Goal: Transaction & Acquisition: Obtain resource

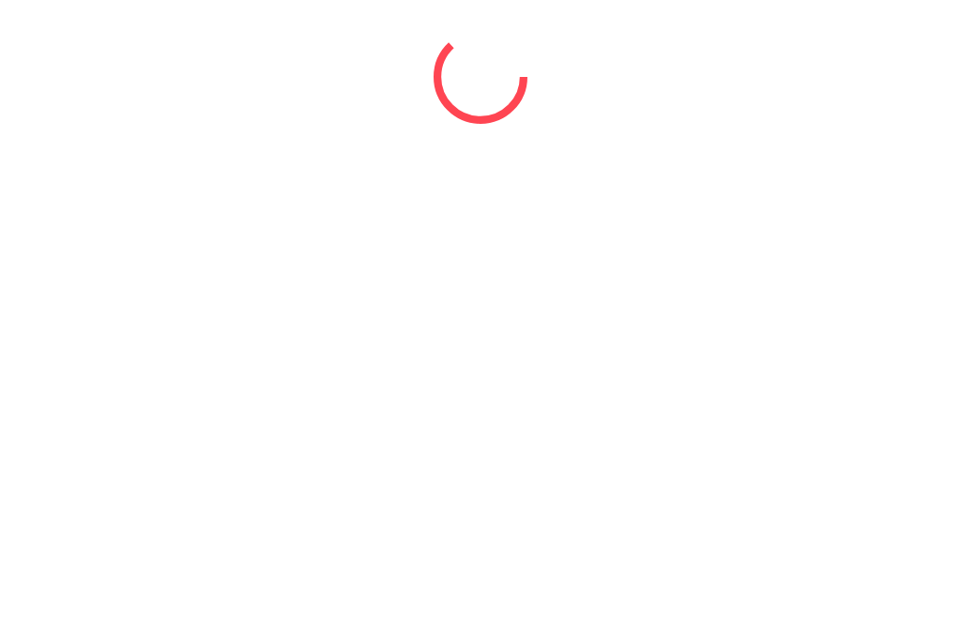
select select "*"
select select "****"
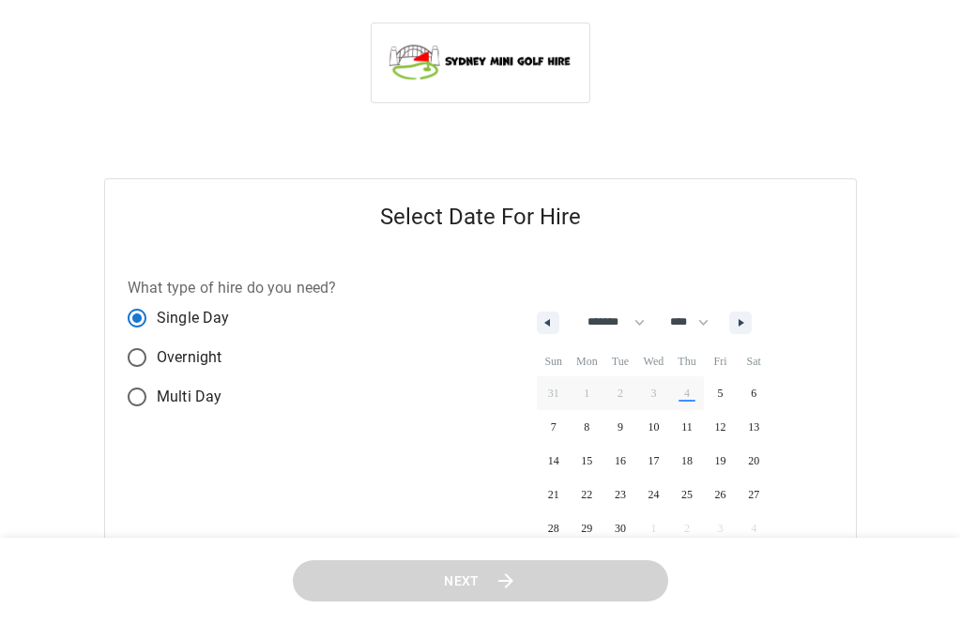
click at [686, 425] on span "11" at bounding box center [687, 427] width 34 height 24
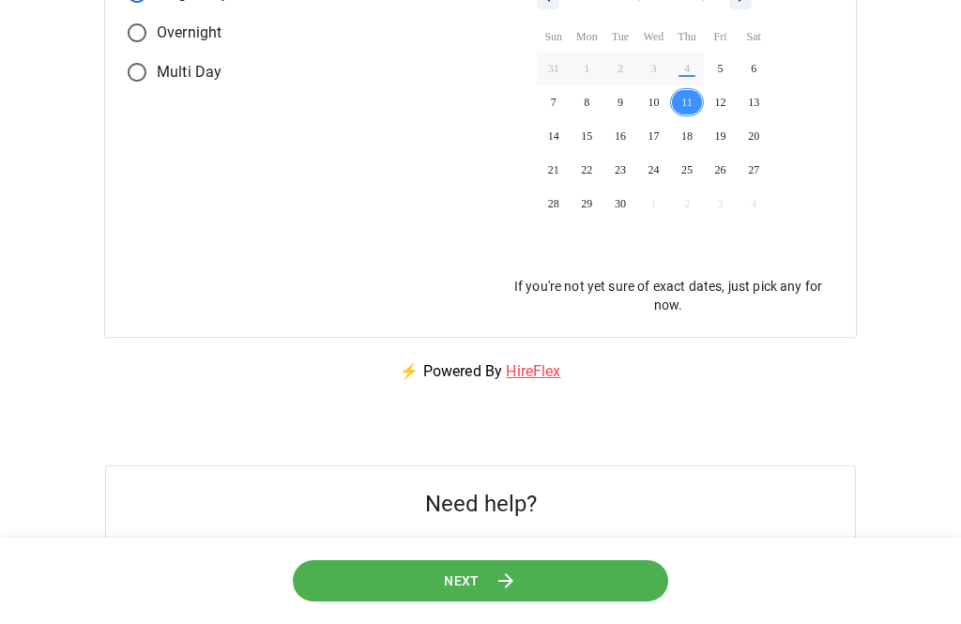
scroll to position [357, 0]
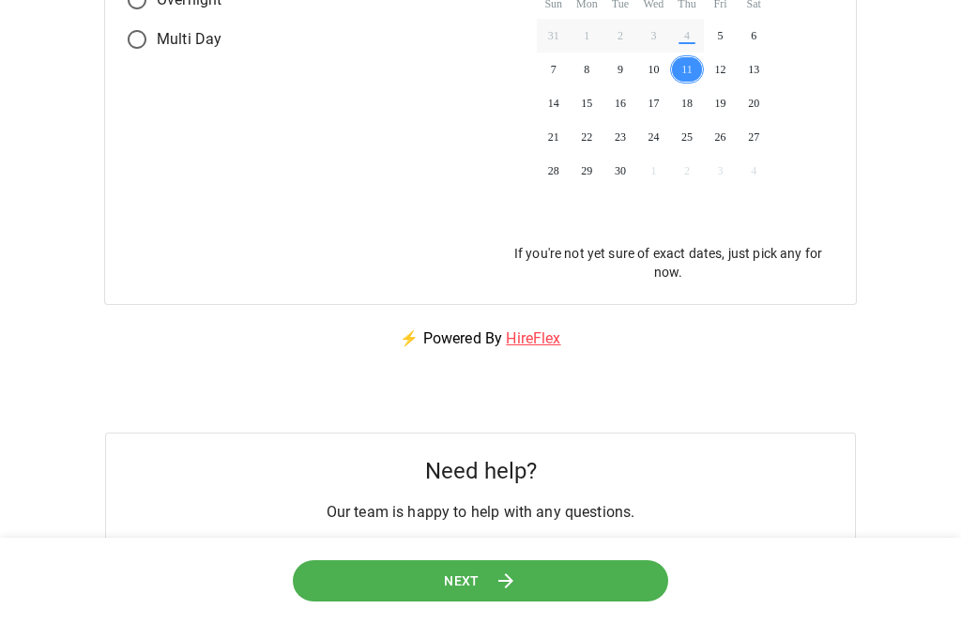
click at [597, 601] on button "Next" at bounding box center [480, 580] width 376 height 42
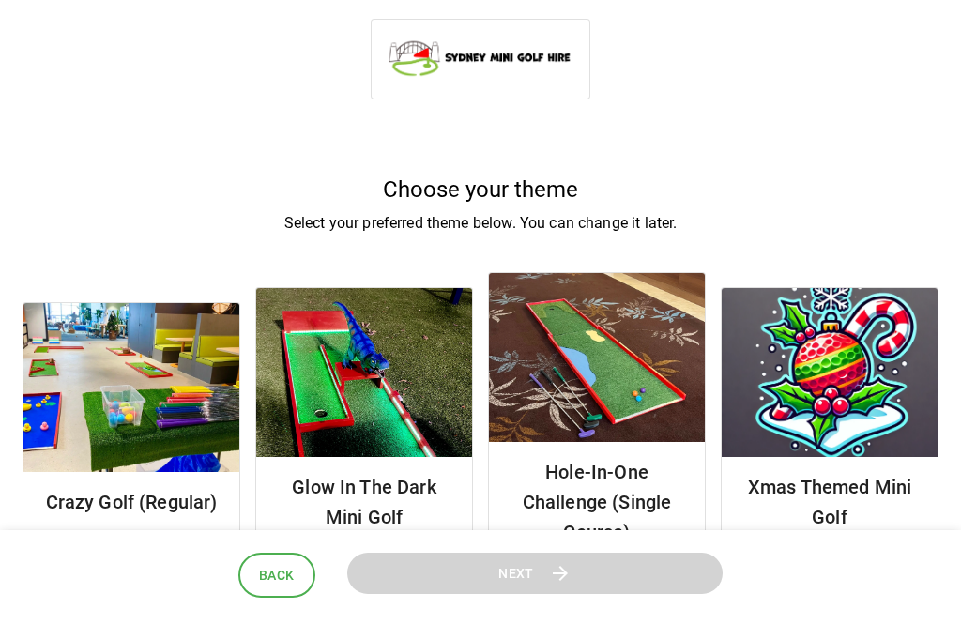
scroll to position [23, 0]
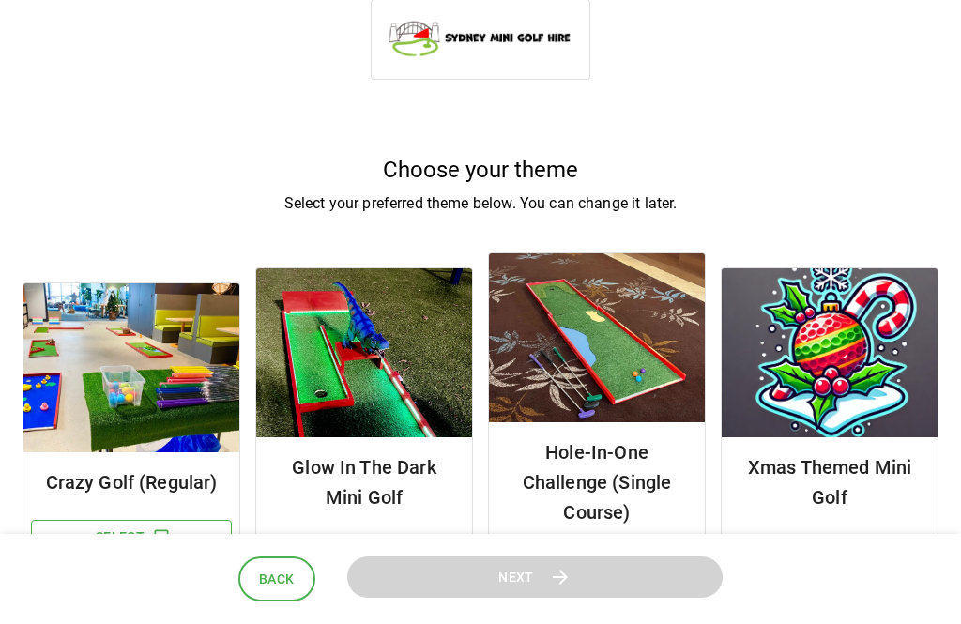
click at [636, 565] on button "Select" at bounding box center [596, 567] width 201 height 35
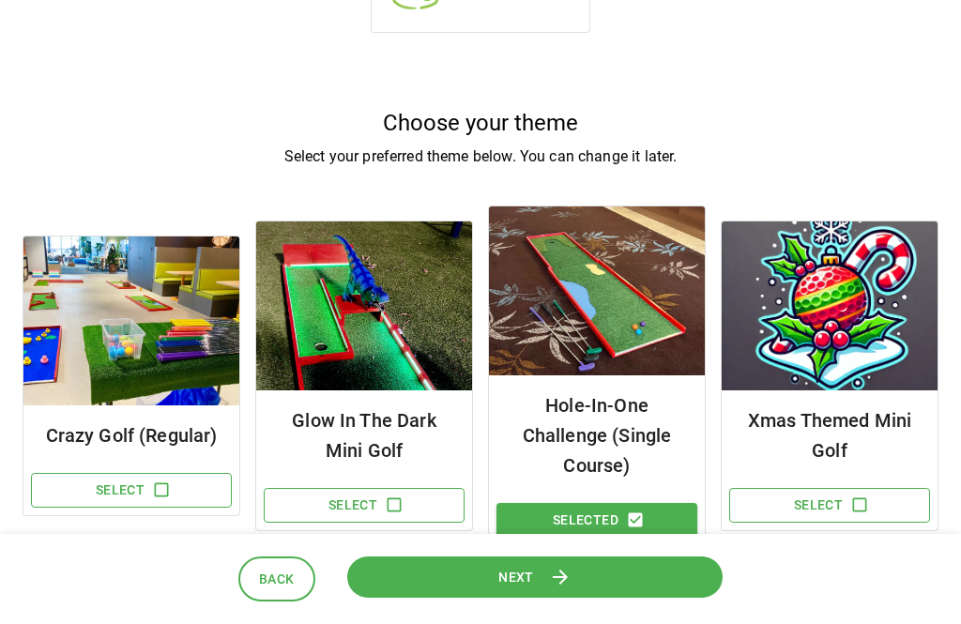
scroll to position [95, 0]
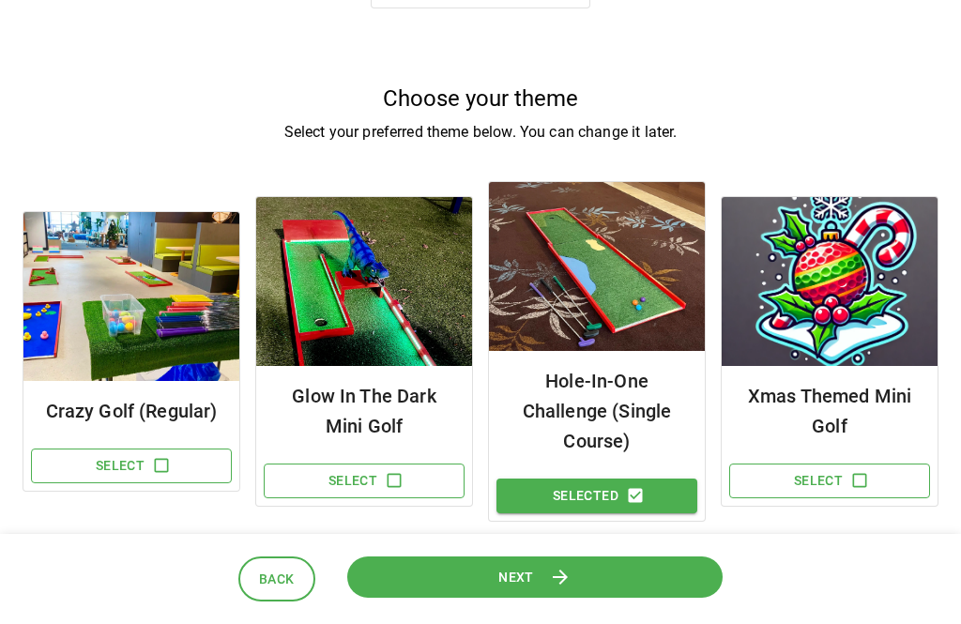
click at [673, 598] on button "Next" at bounding box center [535, 576] width 394 height 44
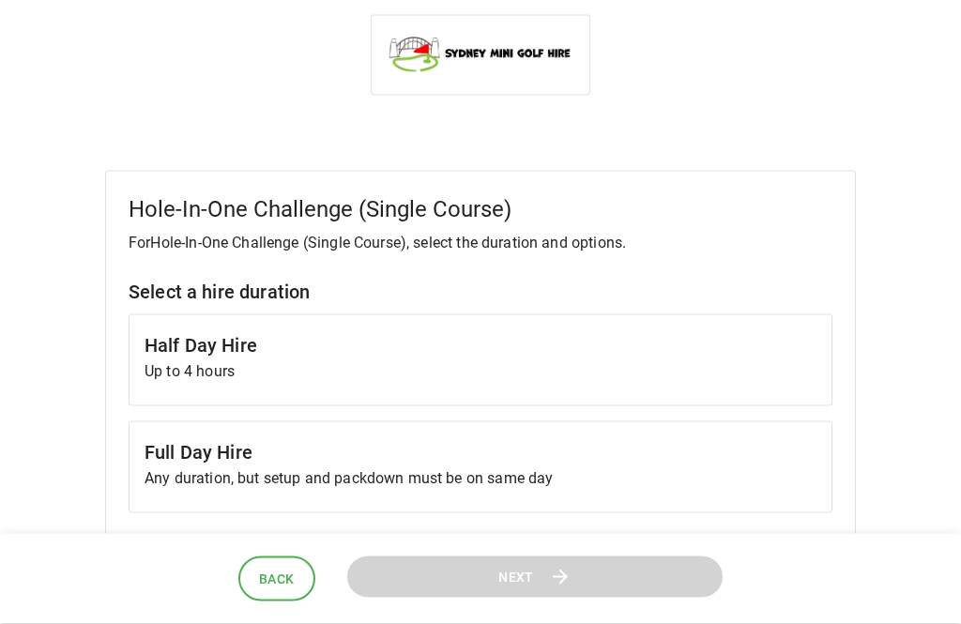
scroll to position [0, 0]
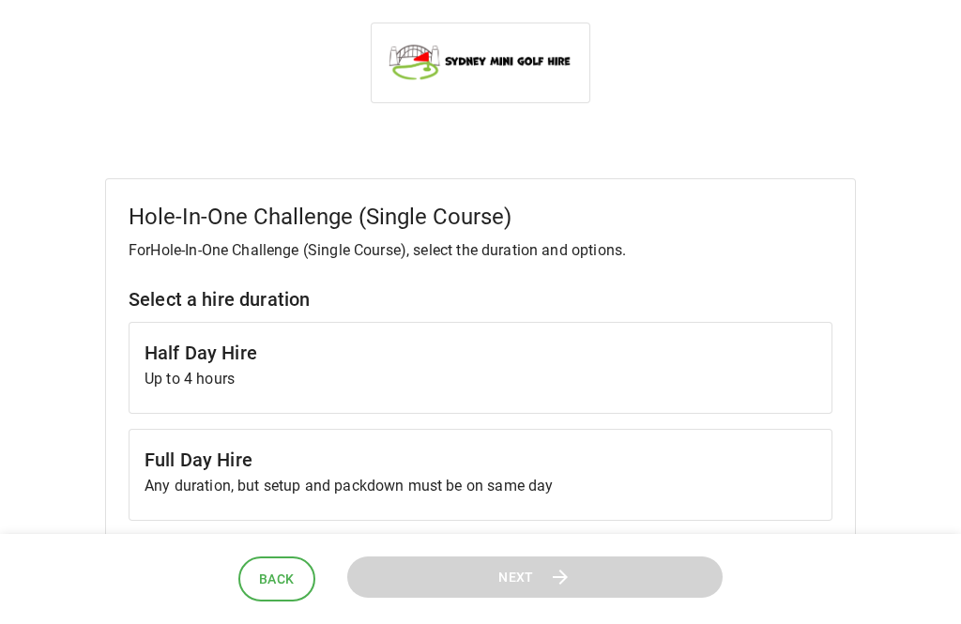
click at [645, 371] on p "Up to 4 hours" at bounding box center [480, 379] width 672 height 23
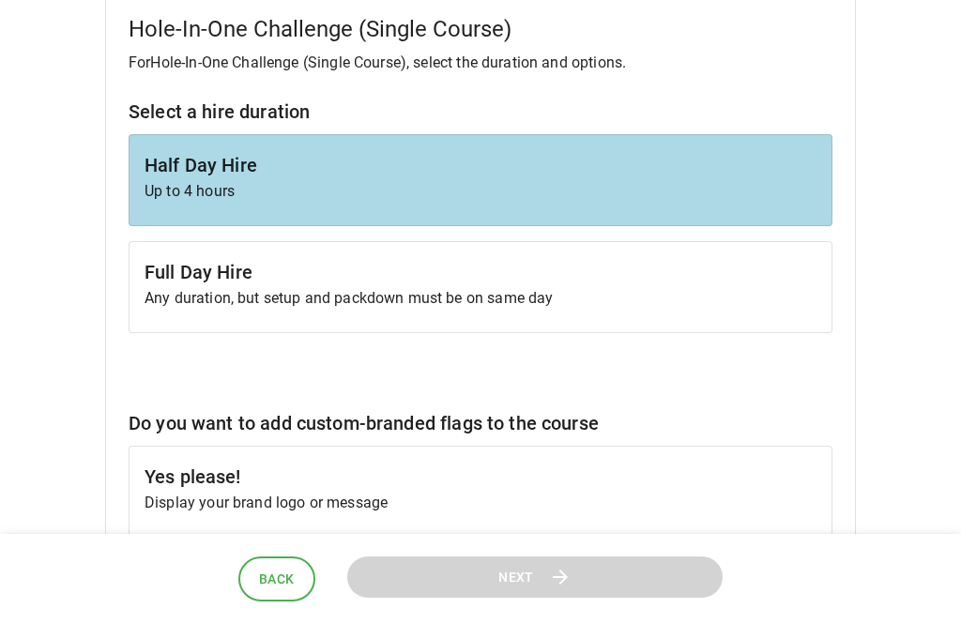
scroll to position [233, 0]
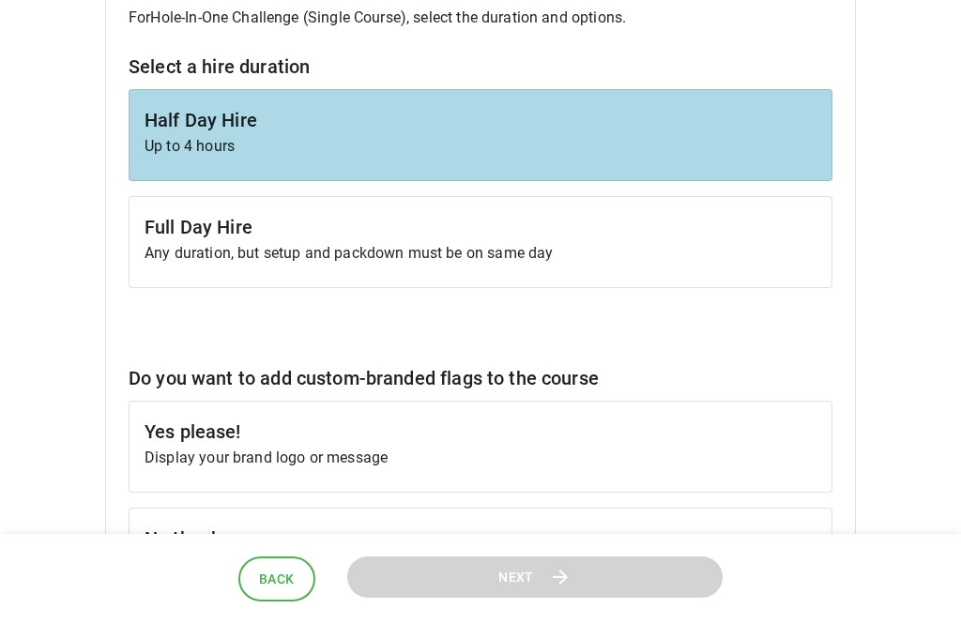
click at [630, 537] on h6 "No thanks" at bounding box center [480, 538] width 672 height 30
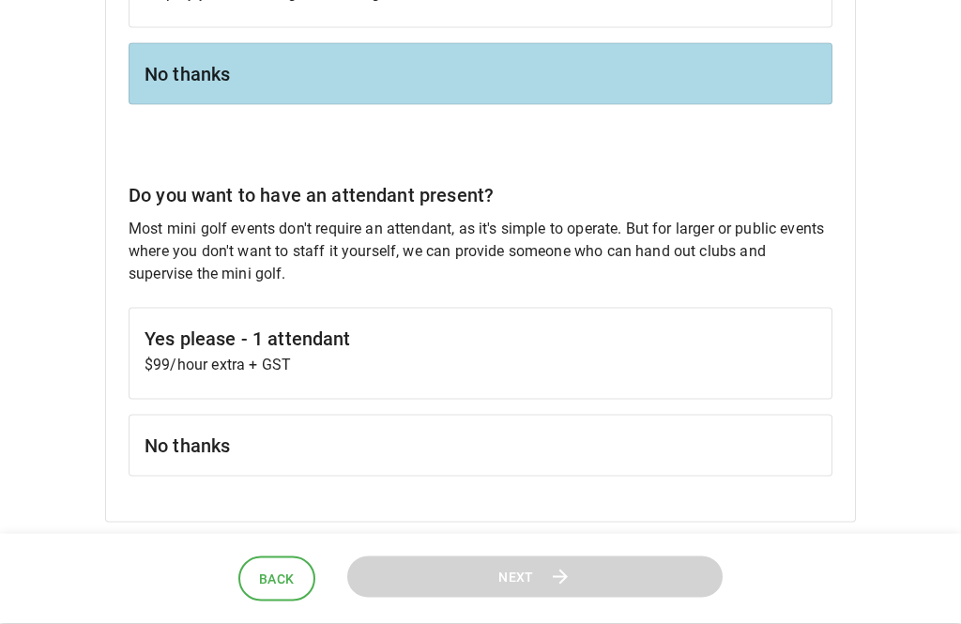
click at [698, 448] on h6 "No thanks" at bounding box center [480, 446] width 672 height 30
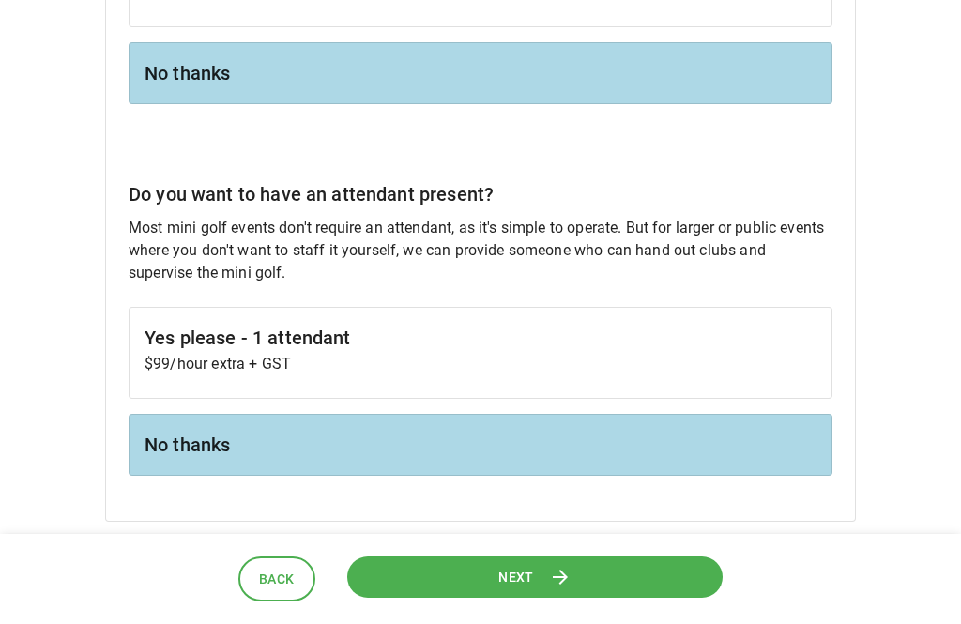
click at [620, 598] on button "Next" at bounding box center [535, 576] width 378 height 42
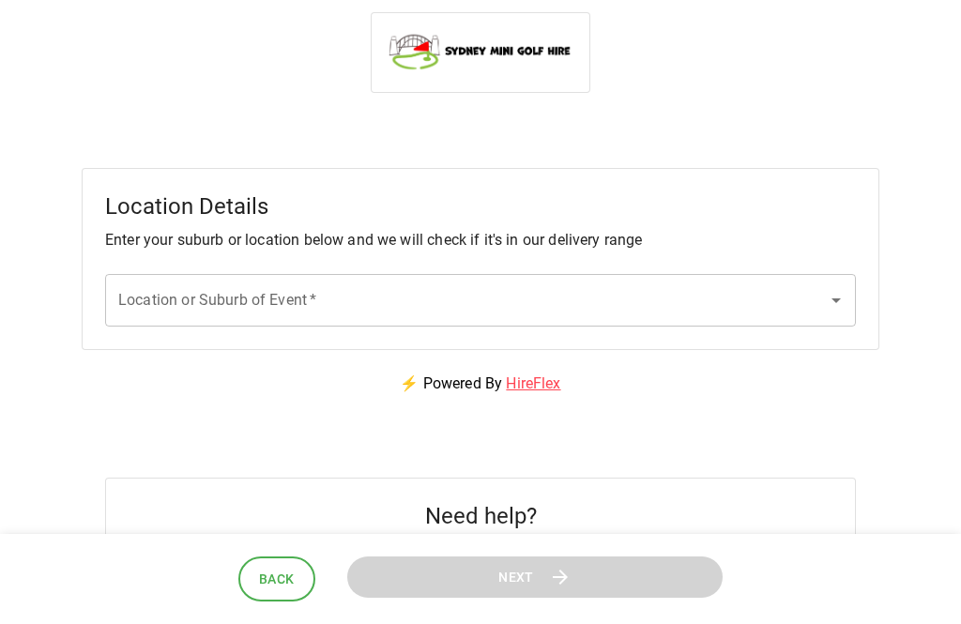
scroll to position [39, 0]
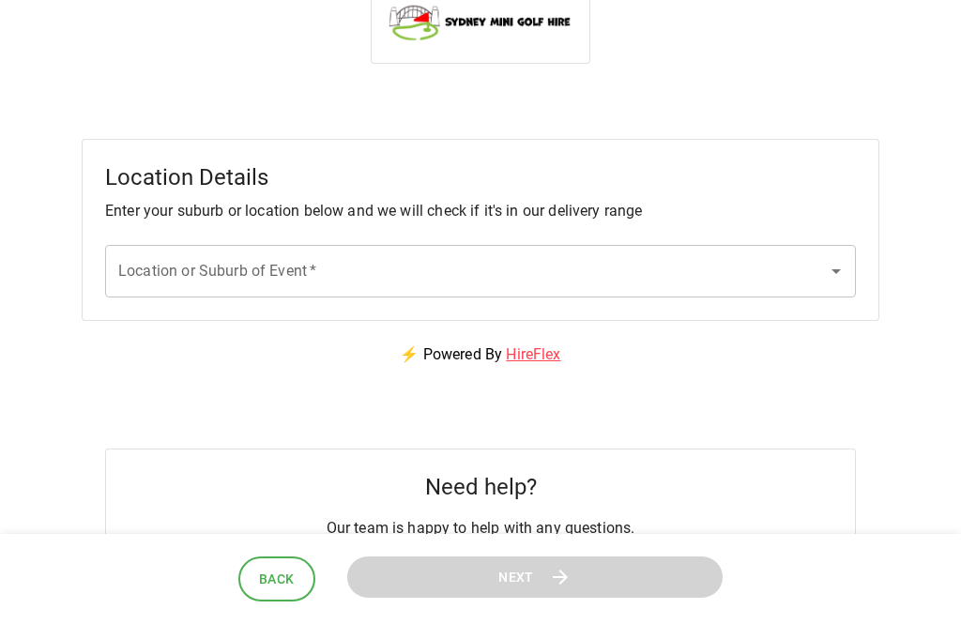
click at [775, 265] on input "Location or Suburb of Event   *" at bounding box center [466, 271] width 705 height 36
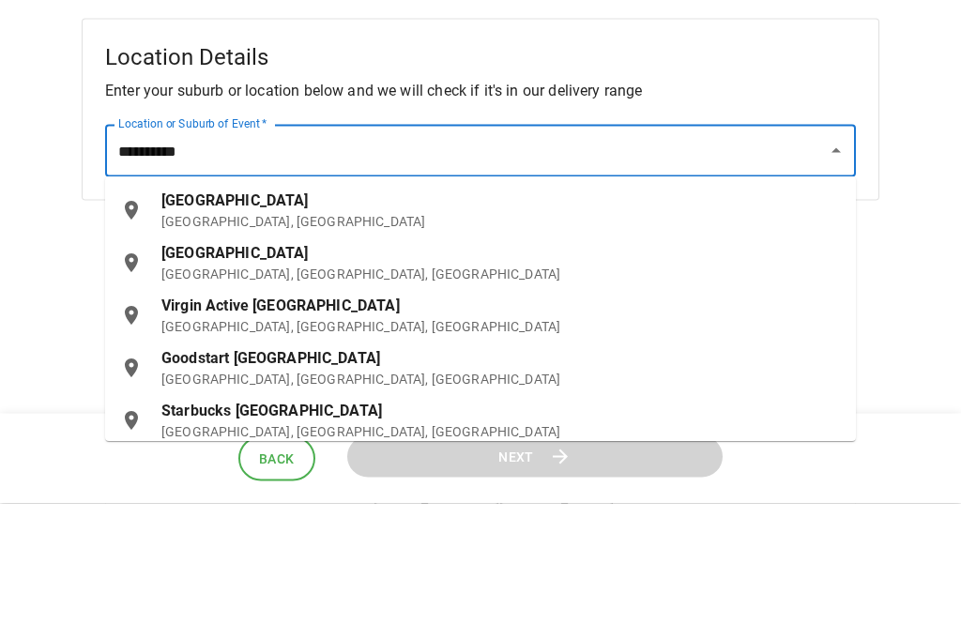
click at [401, 386] on p "[GEOGRAPHIC_DATA], [GEOGRAPHIC_DATA], [GEOGRAPHIC_DATA]" at bounding box center [500, 395] width 679 height 19
type input "**********"
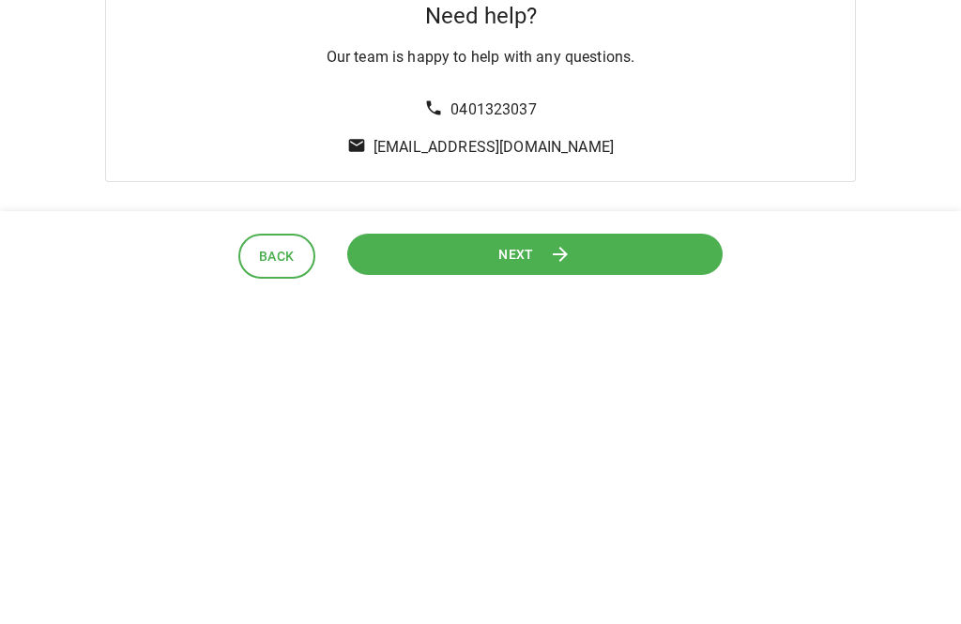
click at [660, 555] on button "Next" at bounding box center [534, 576] width 376 height 42
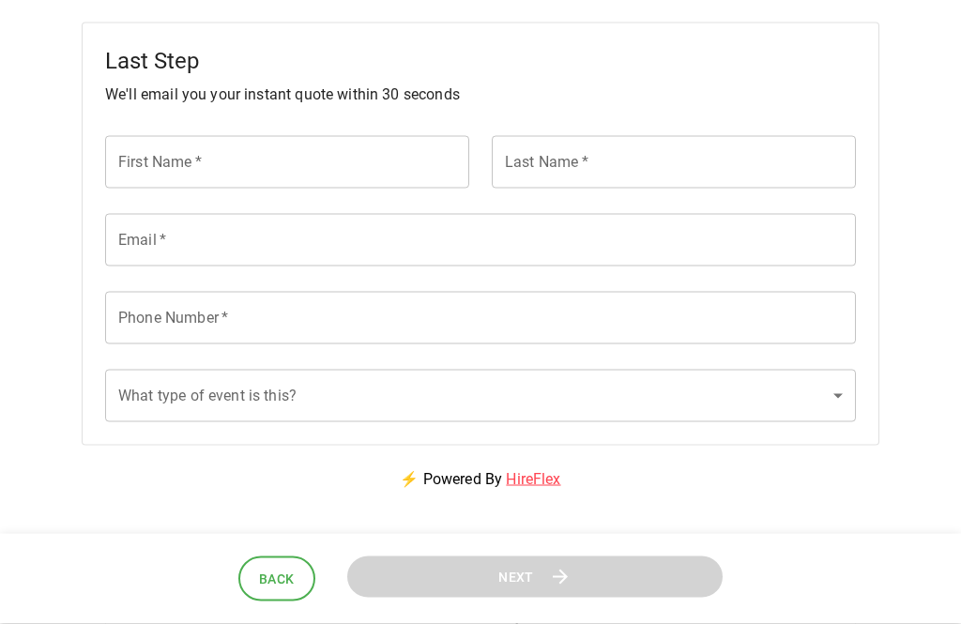
scroll to position [0, 0]
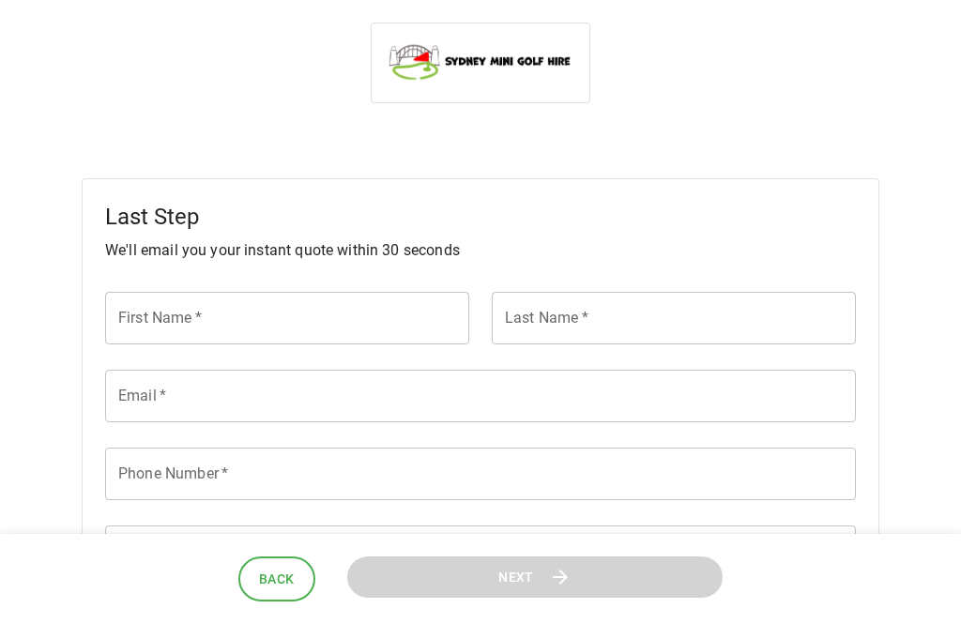
click at [361, 330] on input "First Name   *" at bounding box center [287, 318] width 364 height 53
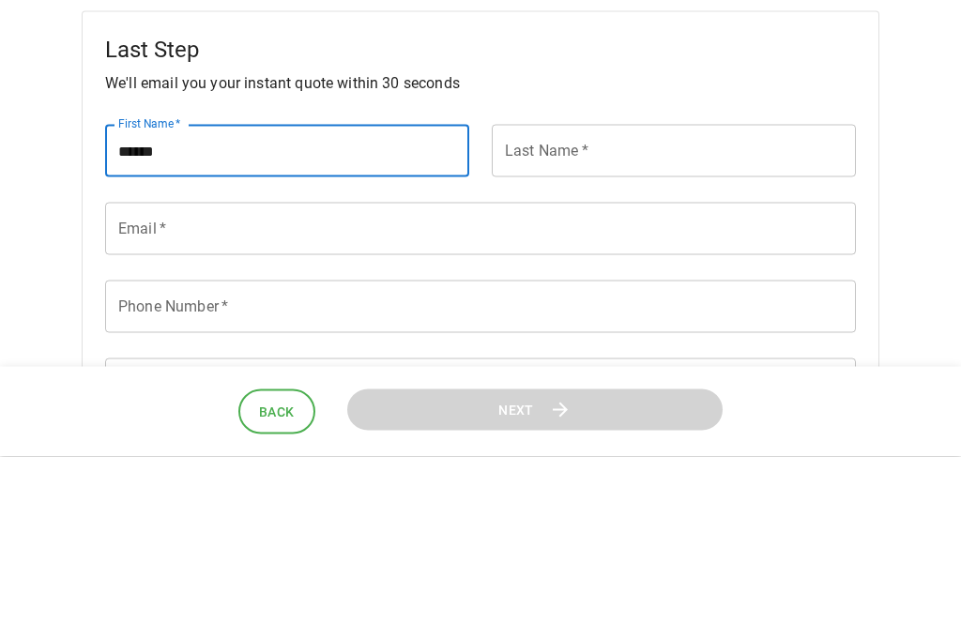
type input "******"
click at [628, 292] on input "Last Name   *" at bounding box center [674, 318] width 364 height 53
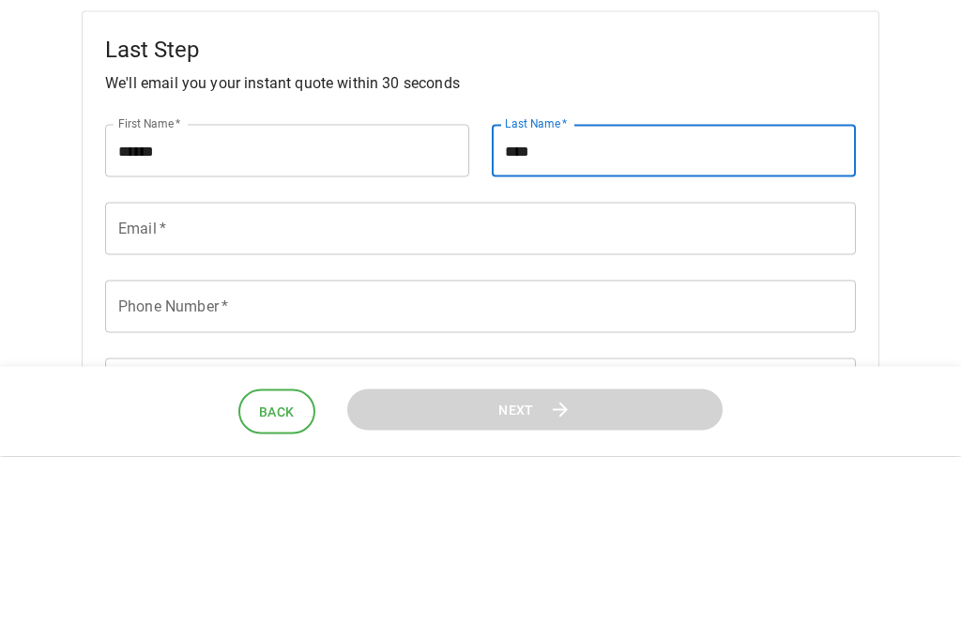
type input "****"
click at [490, 370] on input "Email   *" at bounding box center [480, 396] width 750 height 53
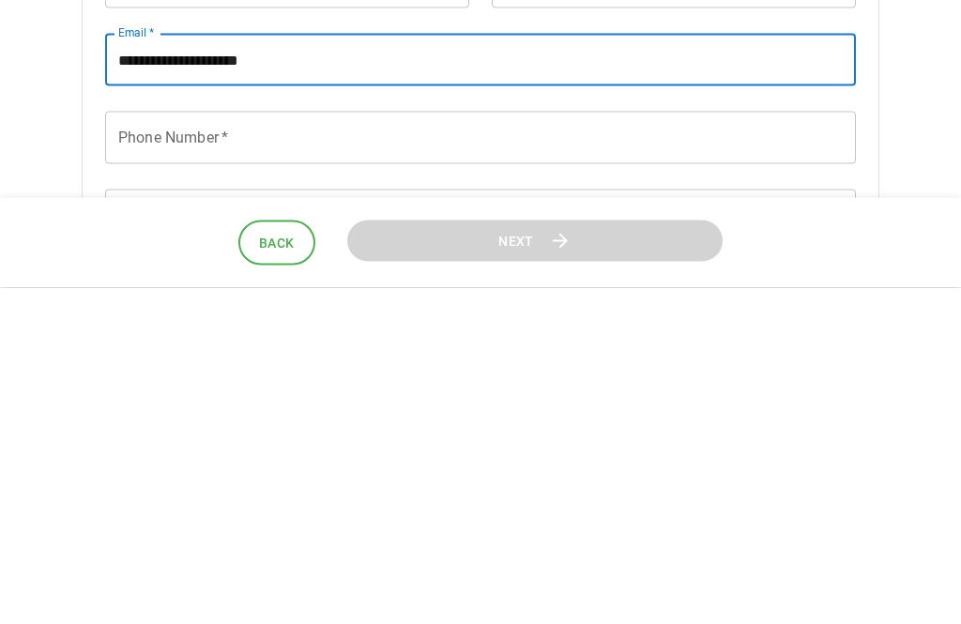
type input "**********"
click at [780, 447] on input "Phone Number   *" at bounding box center [480, 473] width 750 height 53
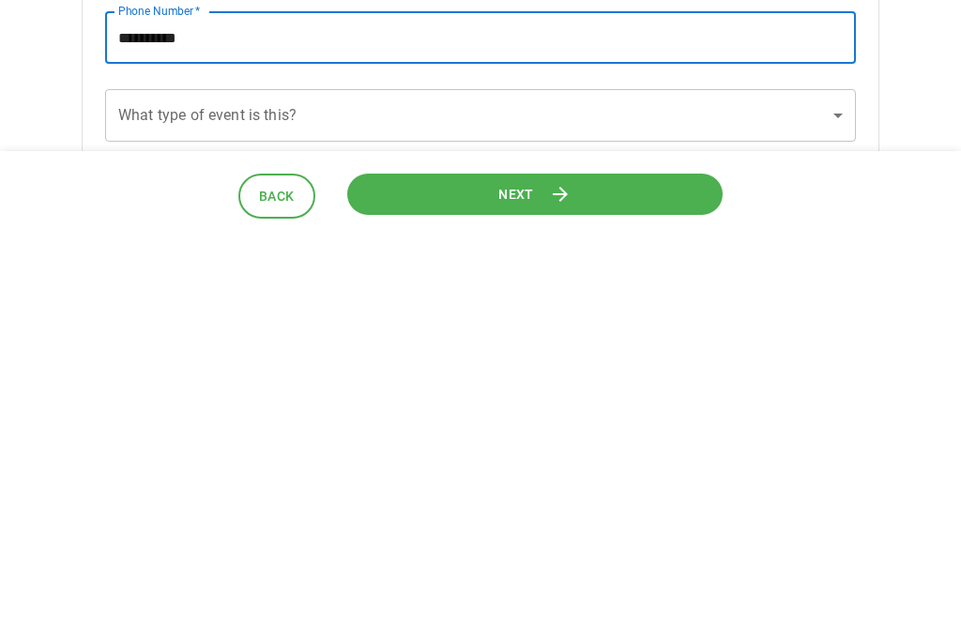
type input "**********"
click at [584, 121] on body "**********" at bounding box center [480, 425] width 961 height 956
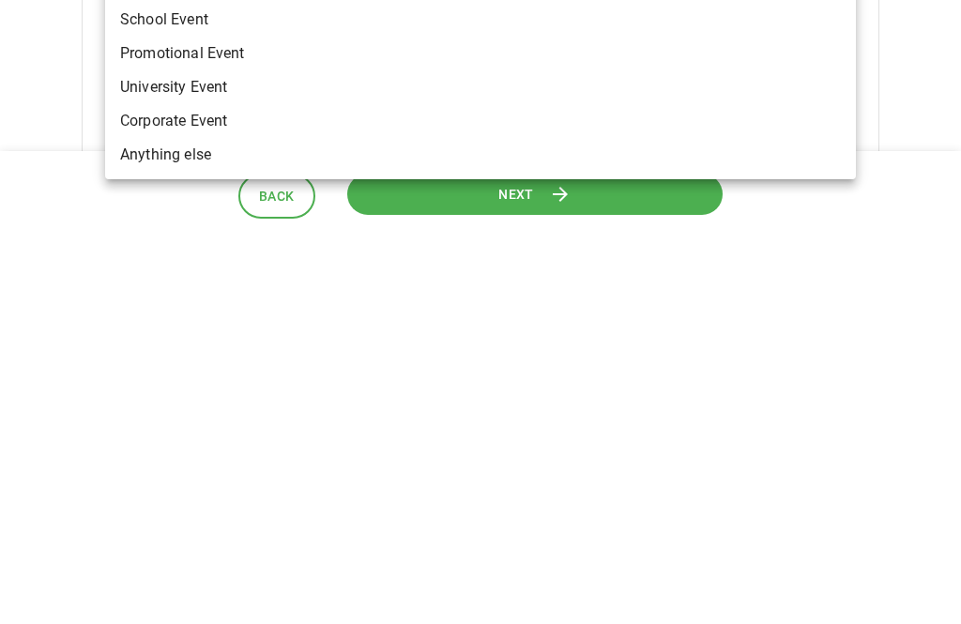
scroll to position [436, 0]
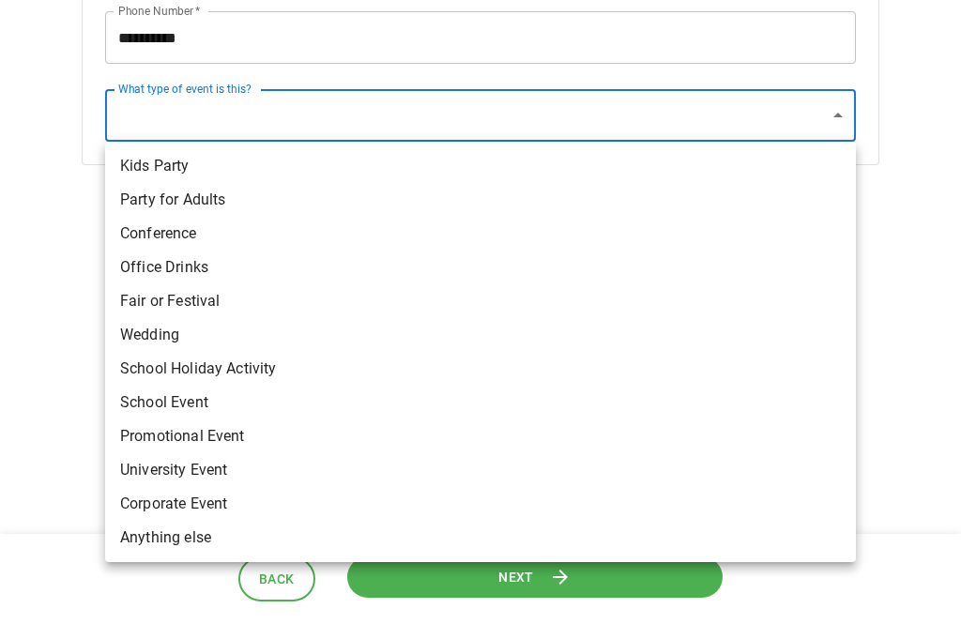
click at [256, 438] on li "Promotional Event" at bounding box center [480, 436] width 750 height 34
type input "**********"
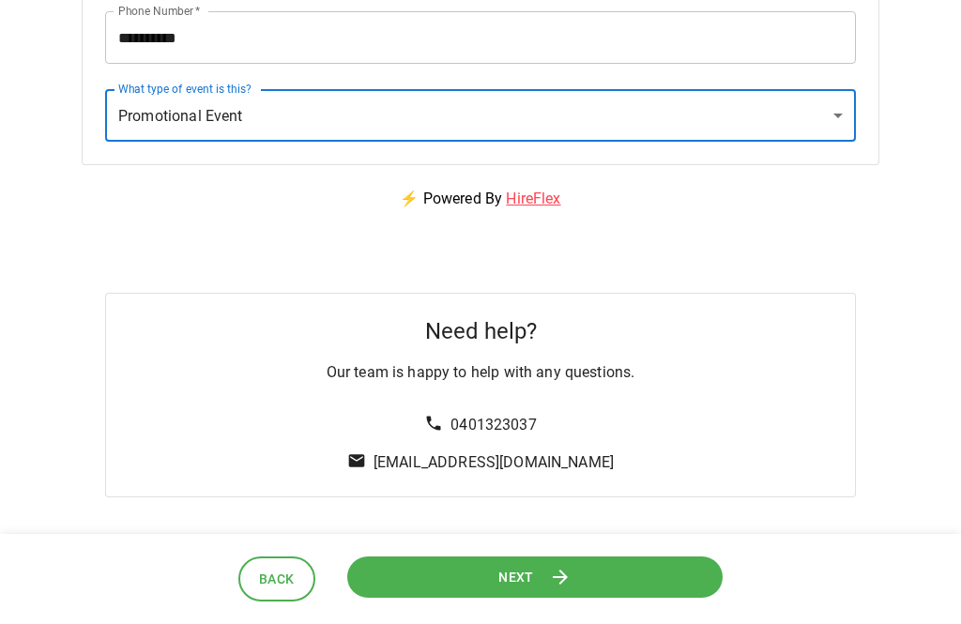
click at [634, 598] on button "Next" at bounding box center [534, 576] width 376 height 42
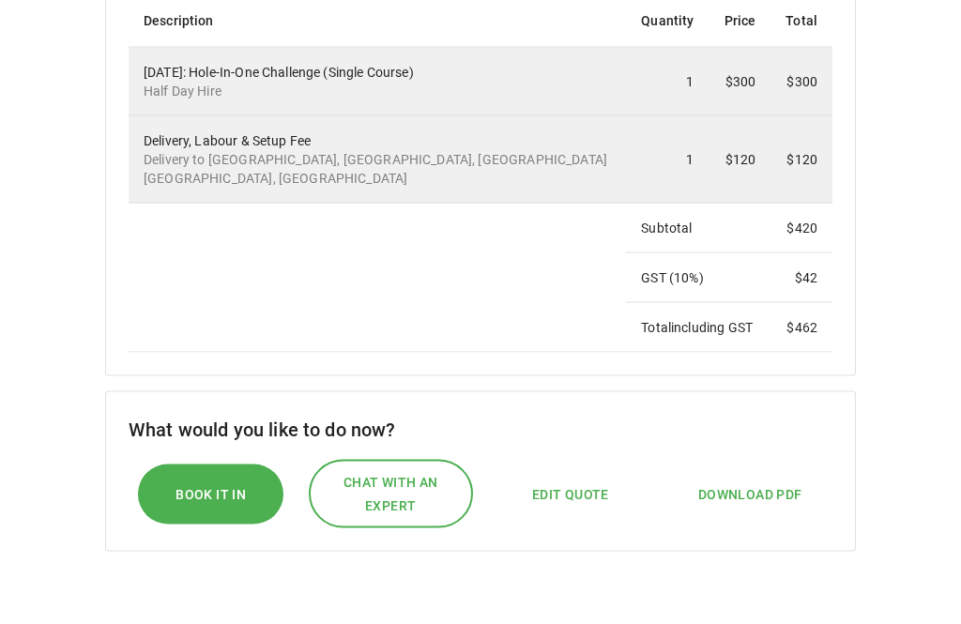
scroll to position [475, 0]
click at [581, 506] on span "Edit Quote" at bounding box center [570, 493] width 77 height 23
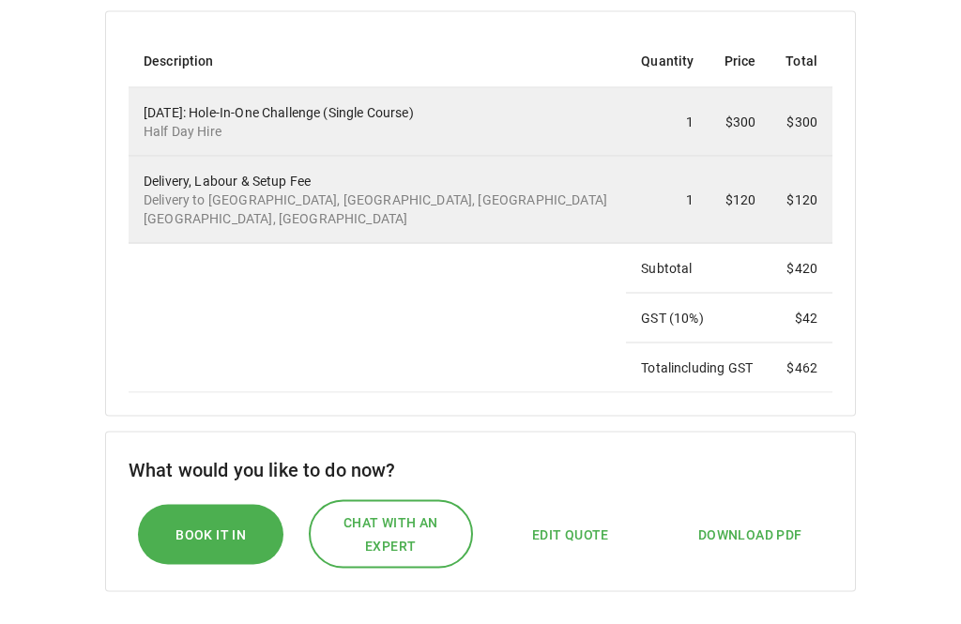
select select "*"
select select "****"
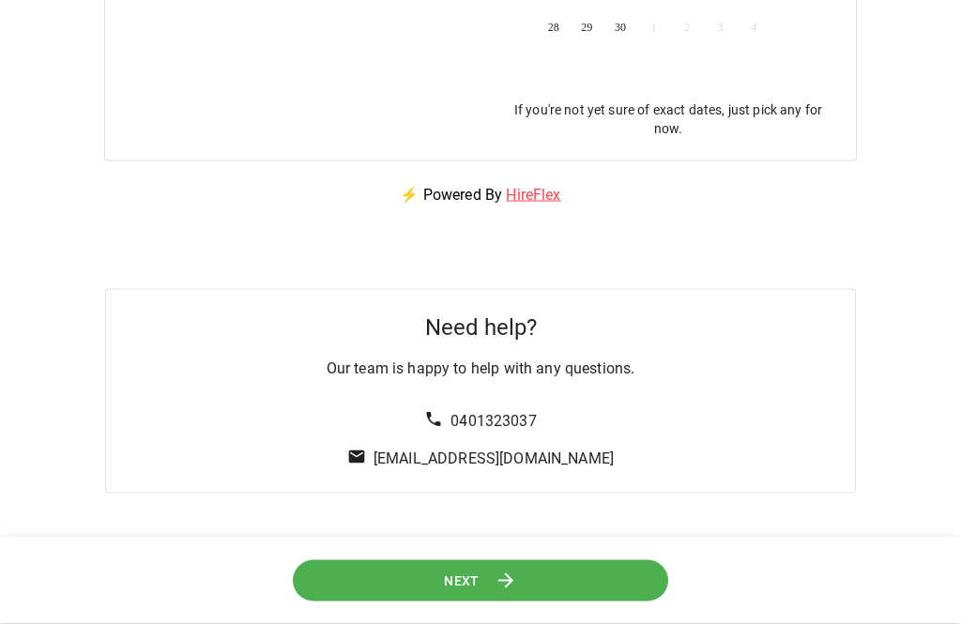
scroll to position [633, 0]
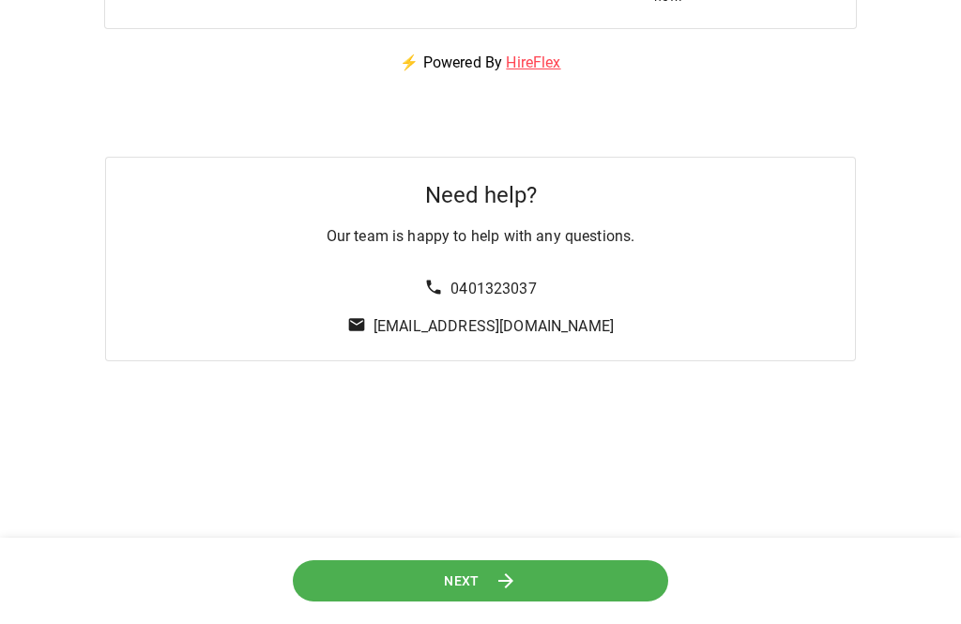
click at [608, 601] on button "Next" at bounding box center [480, 580] width 377 height 42
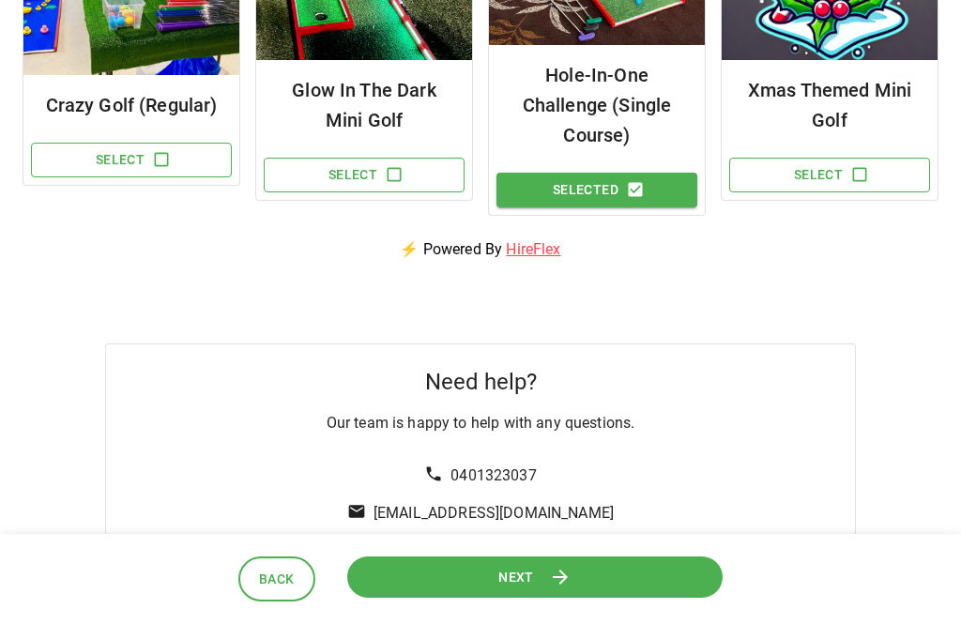
click at [621, 598] on button "Next" at bounding box center [535, 576] width 390 height 43
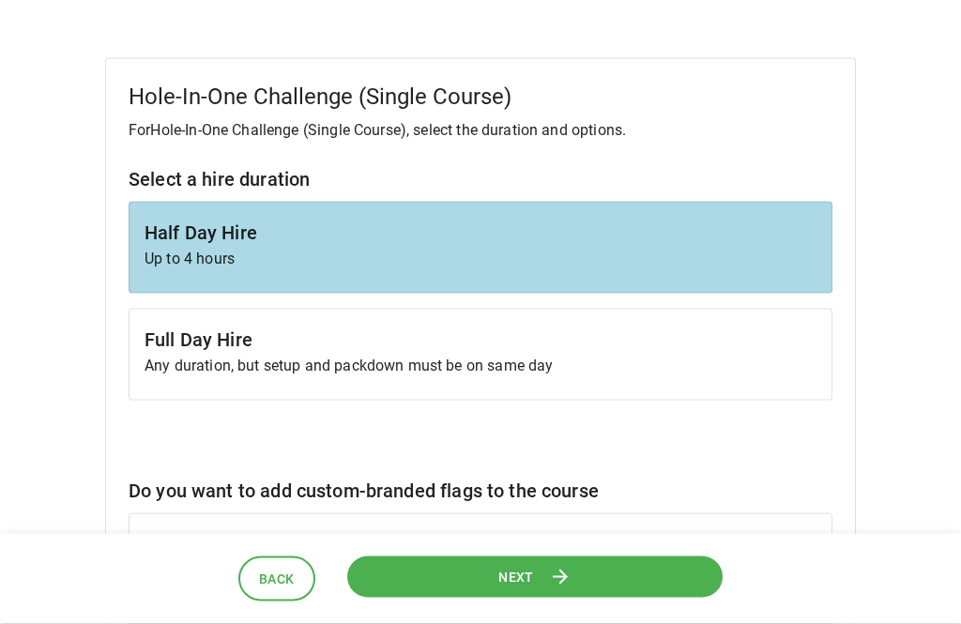
click at [697, 340] on h6 "Full Day Hire" at bounding box center [480, 340] width 672 height 30
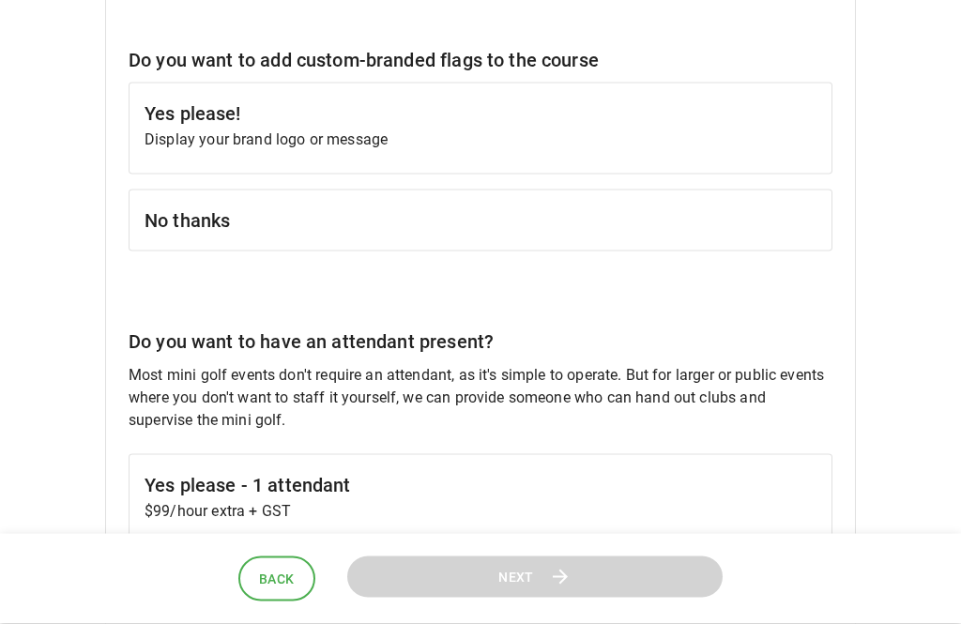
scroll to position [619, 0]
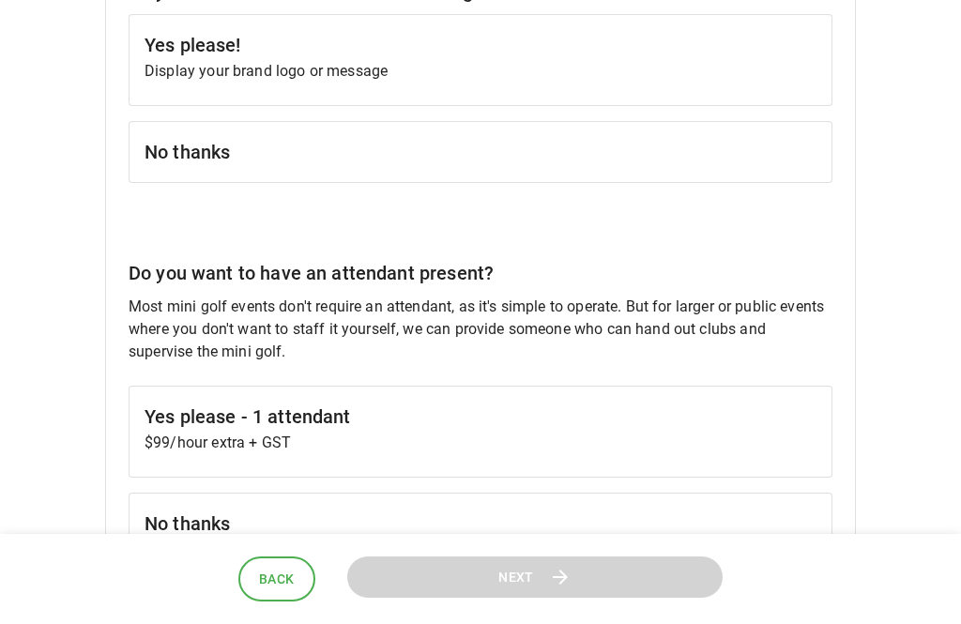
click at [728, 180] on div "No thanks" at bounding box center [481, 152] width 704 height 62
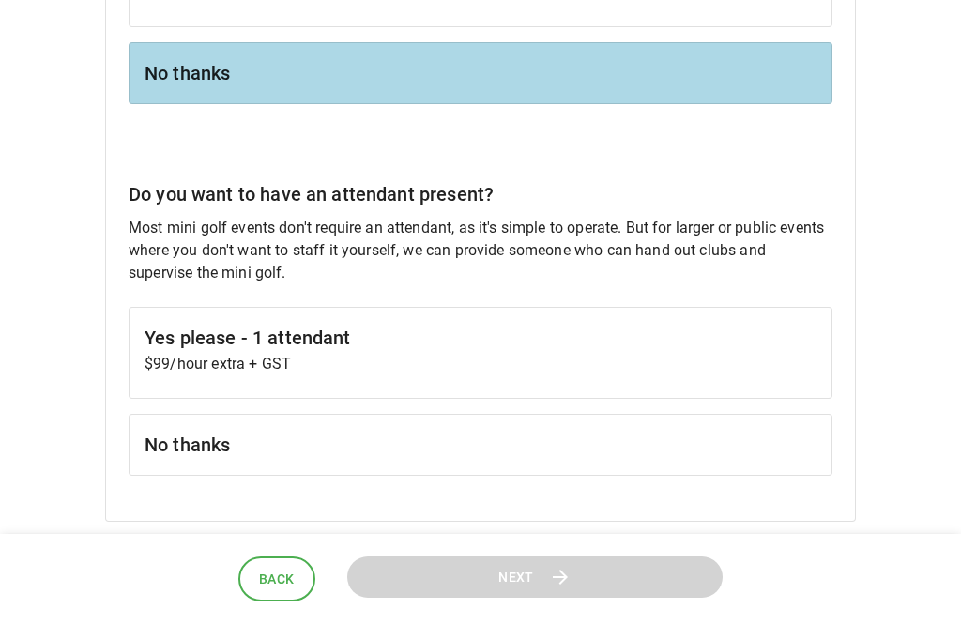
click at [706, 475] on div "No thanks" at bounding box center [481, 445] width 704 height 62
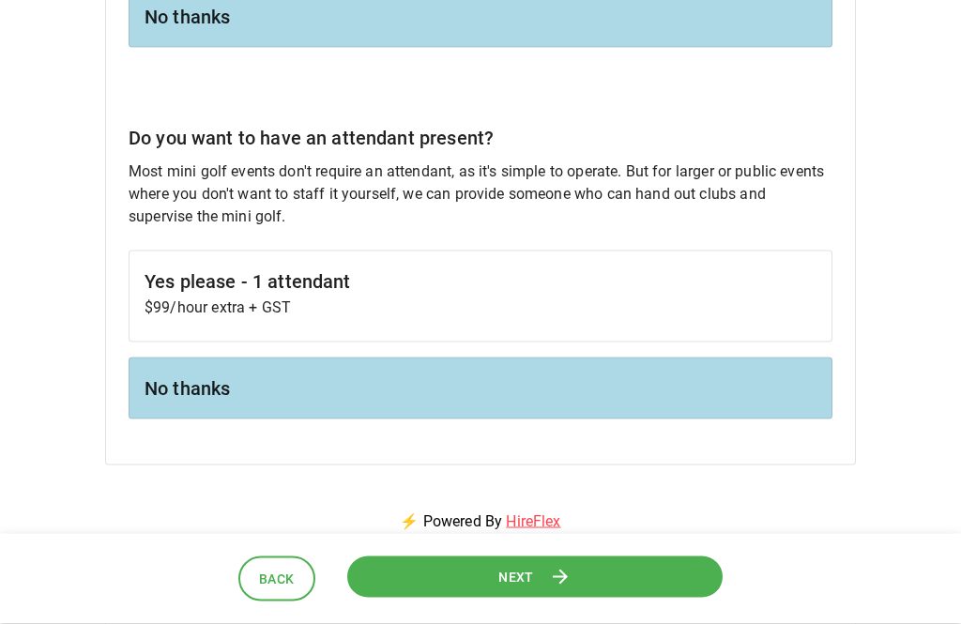
click at [615, 598] on button "Next" at bounding box center [535, 576] width 392 height 44
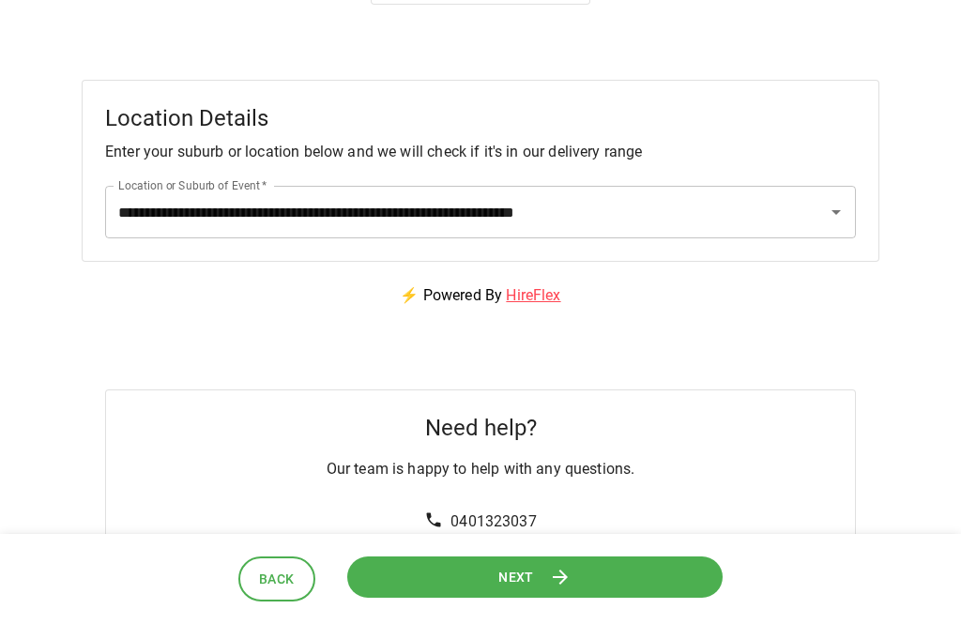
scroll to position [331, 0]
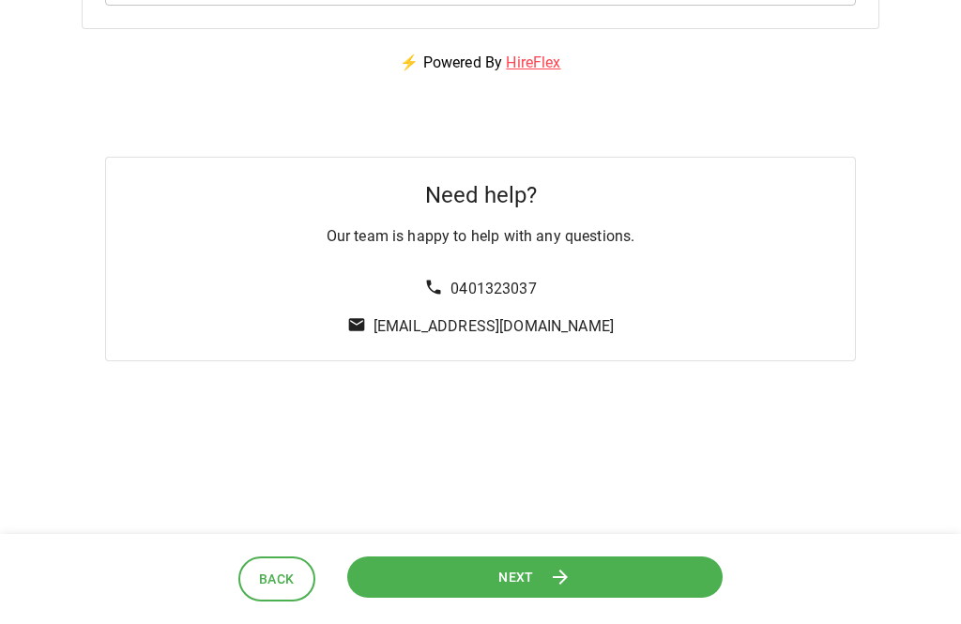
click at [640, 598] on button "Next" at bounding box center [534, 576] width 376 height 42
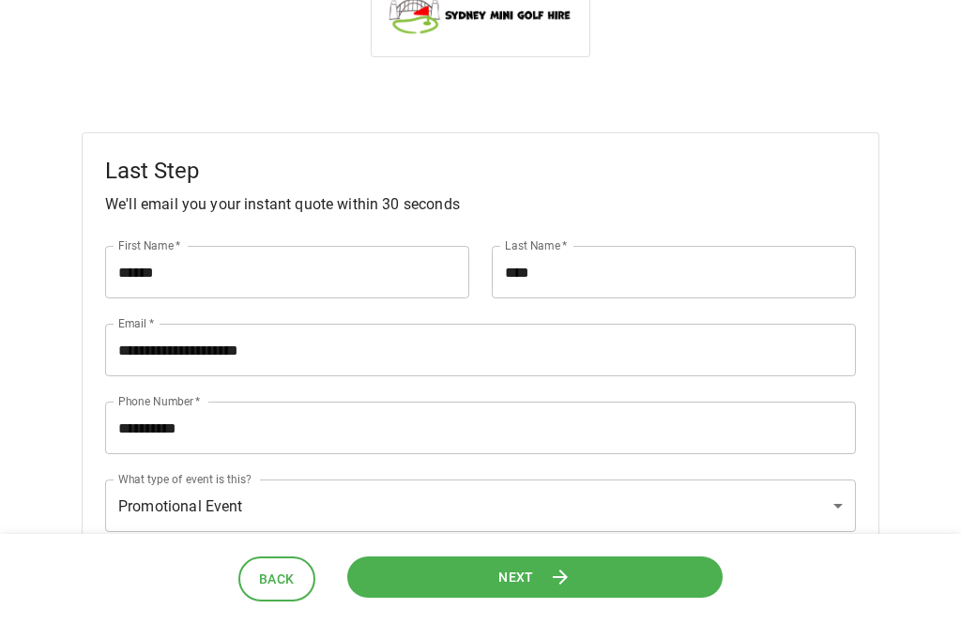
scroll to position [0, 0]
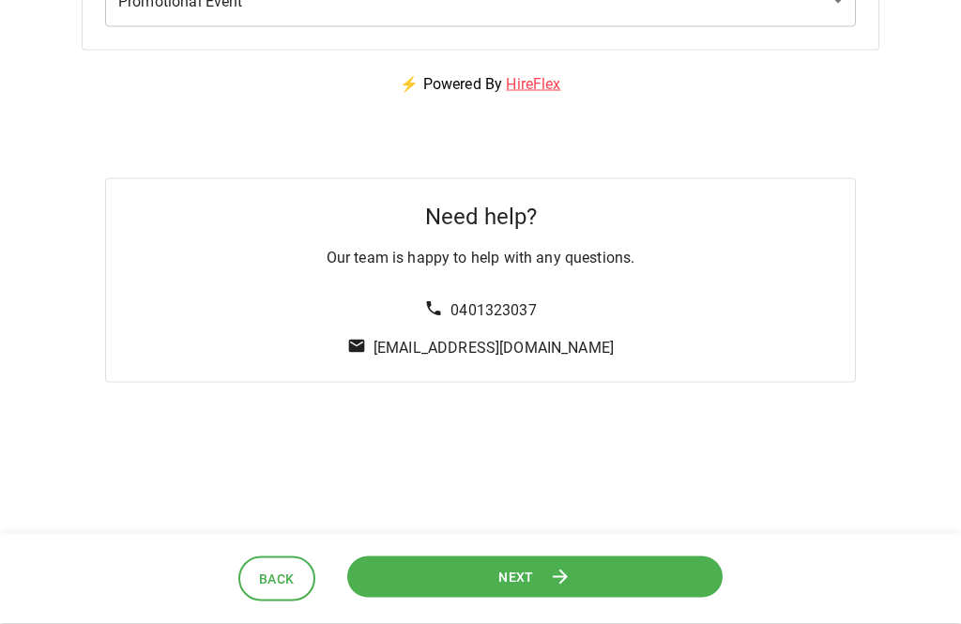
click at [643, 598] on button "Next" at bounding box center [534, 576] width 386 height 43
